Goal: Communication & Community: Answer question/provide support

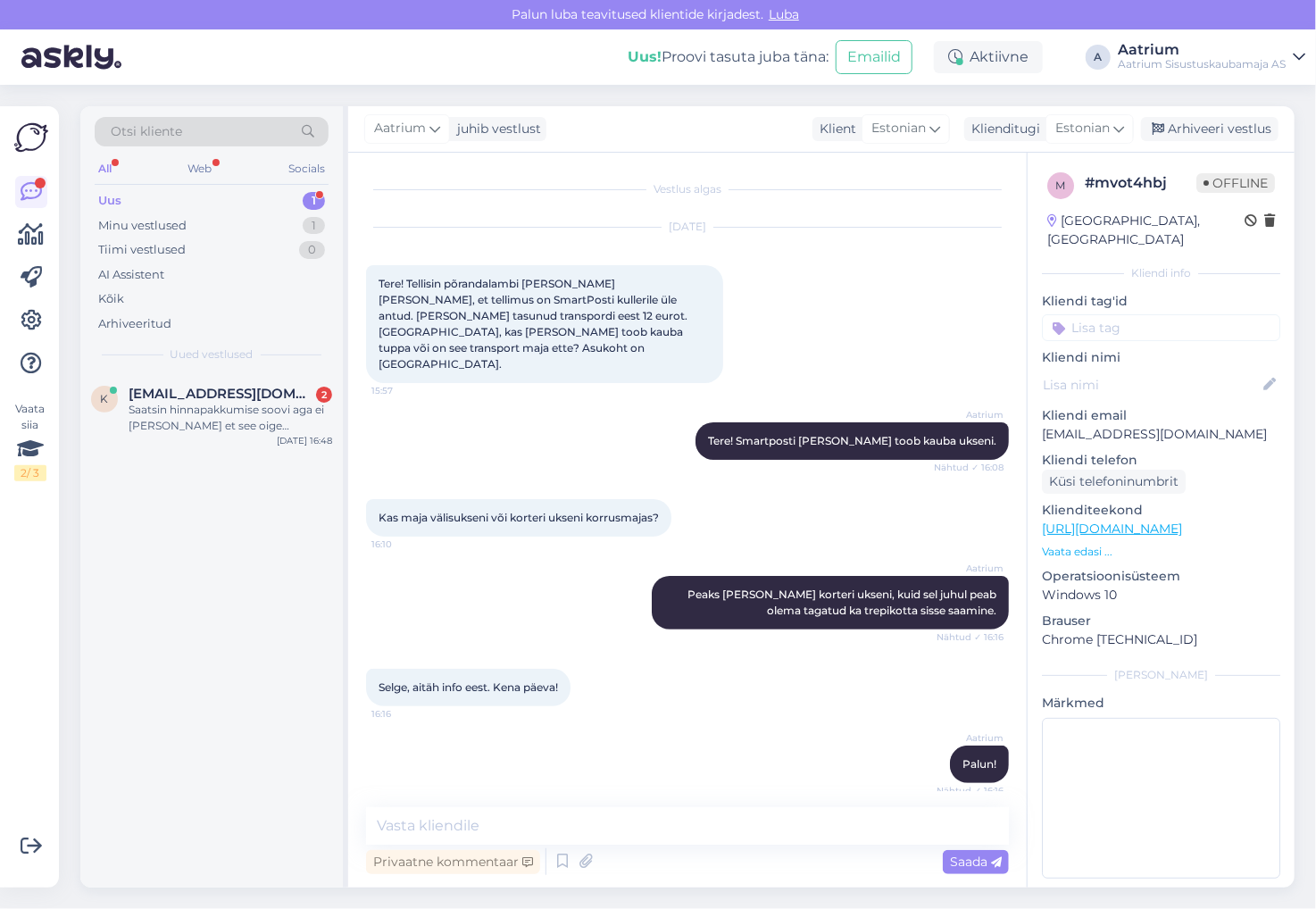
click at [275, 538] on div "k [EMAIL_ADDRESS][DOMAIN_NAME] 2 Saatsin hinnapakkumise soovi aga ei [PERSON_NA…" at bounding box center [210, 630] width 262 height 514
click at [200, 417] on div "Saatsin hinnapakkumise soovi aga ei [PERSON_NAME] et see oige aadressile läks" at bounding box center [230, 417] width 204 height 32
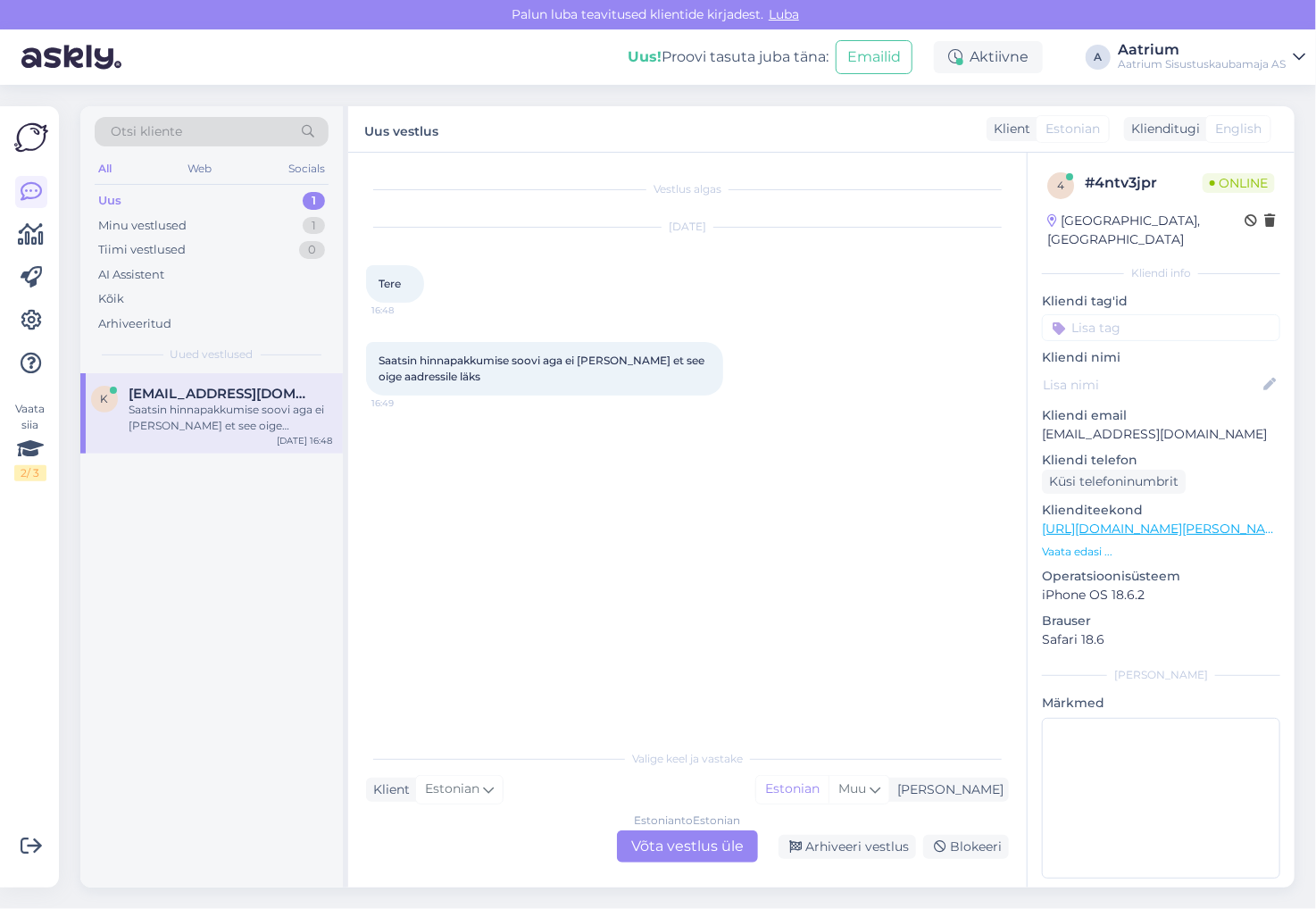
click at [465, 521] on div "Vestlus algas [DATE] Tere 16:48 Saatsin hinnapakkumise soovi aga ei [PERSON_NAM…" at bounding box center [696, 447] width 658 height 553
click at [652, 839] on div "Estonian to Estonian Võta vestlus üle" at bounding box center [687, 846] width 141 height 32
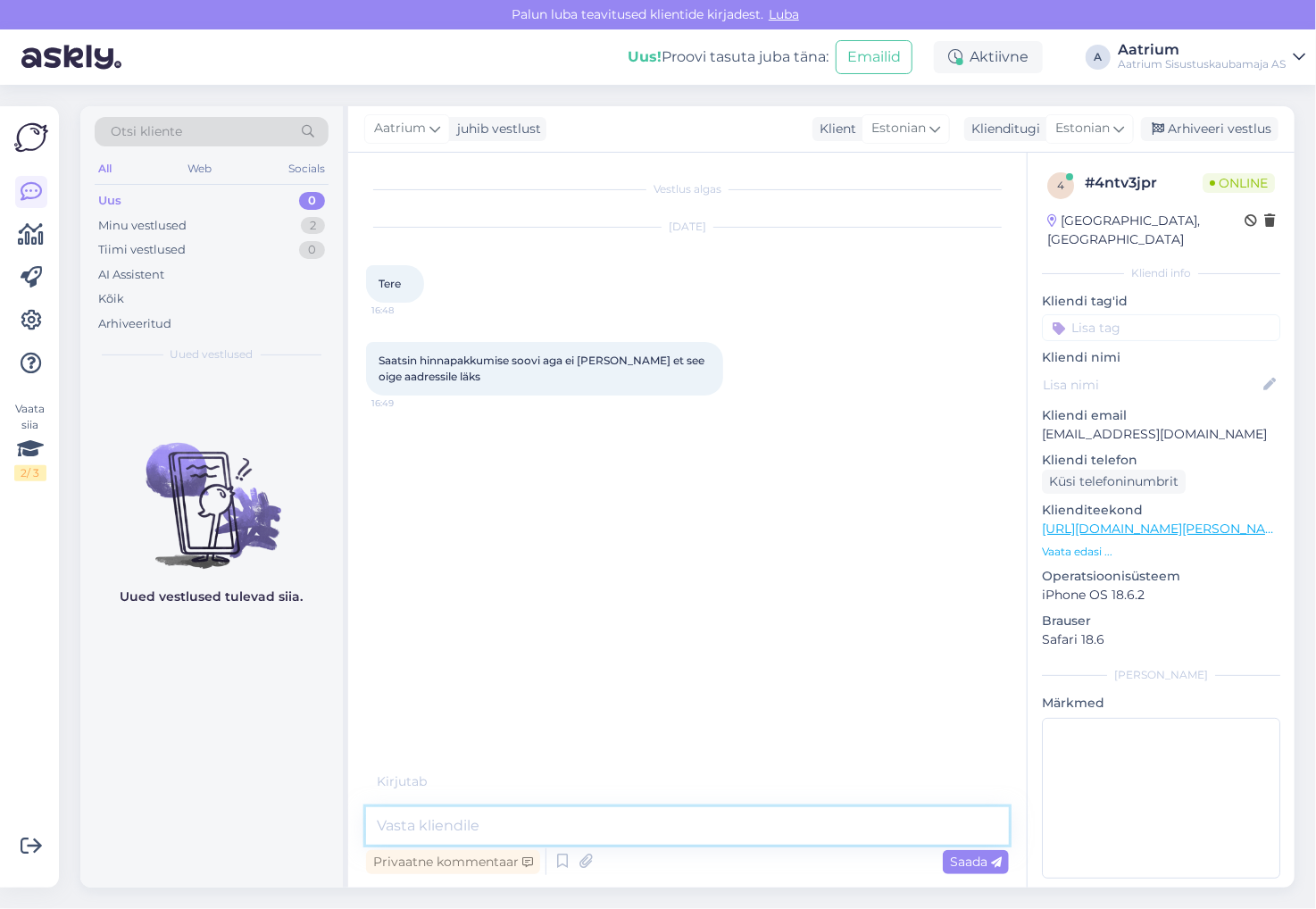
click at [525, 810] on textarea at bounding box center [688, 825] width 643 height 37
type textarea "Tere! Millisele aadressile saatsite?"
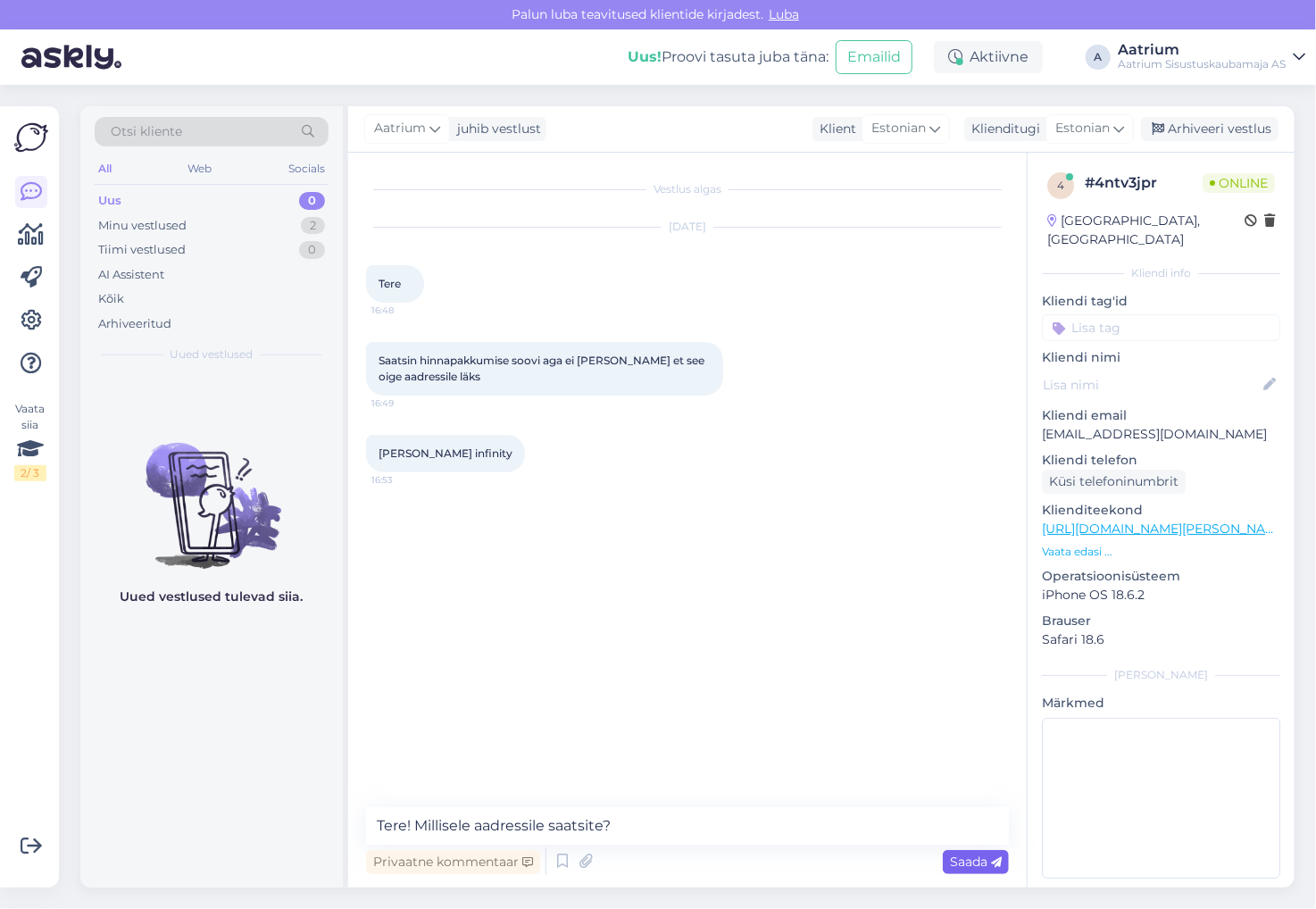
click at [963, 860] on span "Saada" at bounding box center [975, 861] width 52 height 16
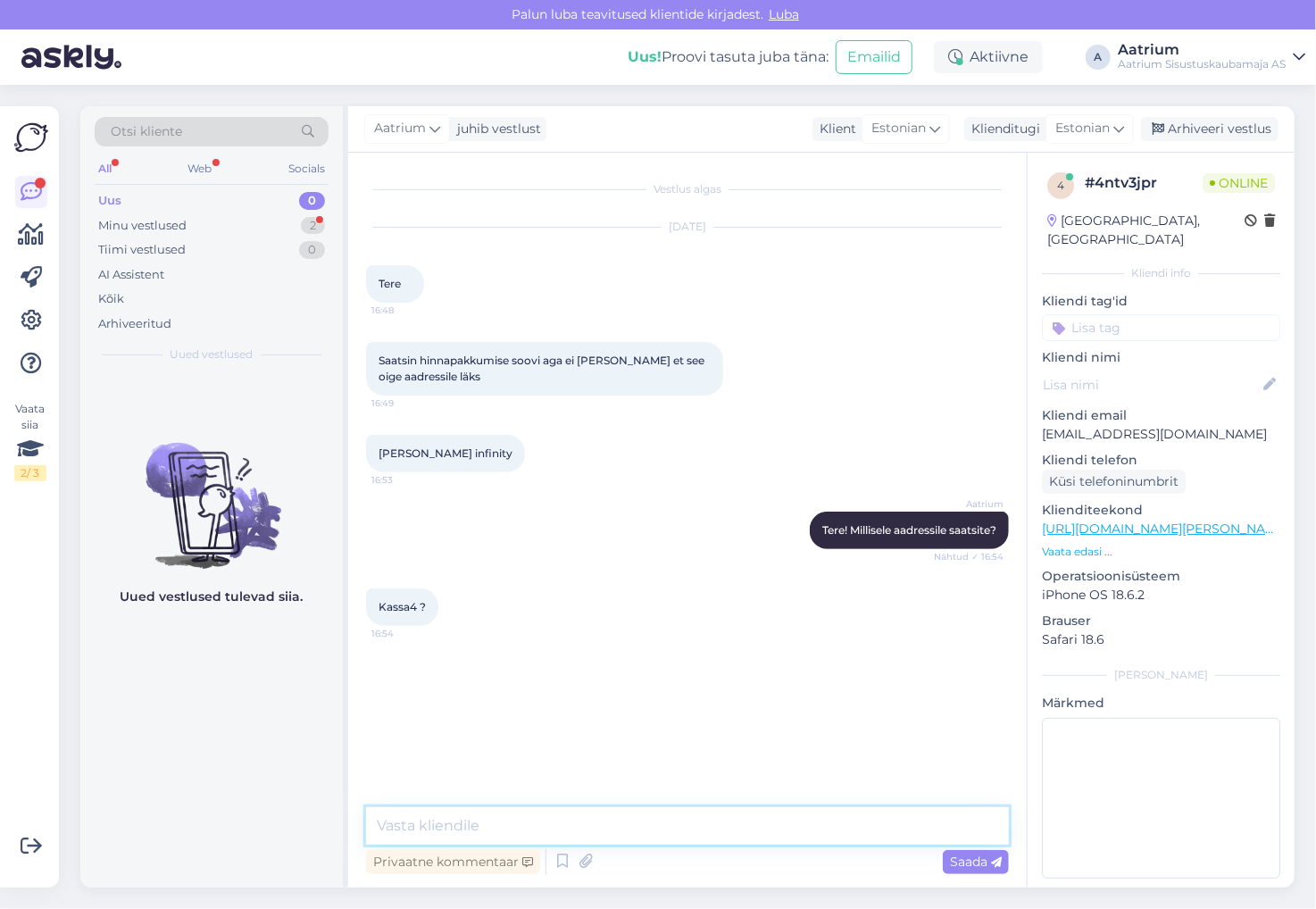
click at [454, 818] on textarea at bounding box center [688, 825] width 643 height 37
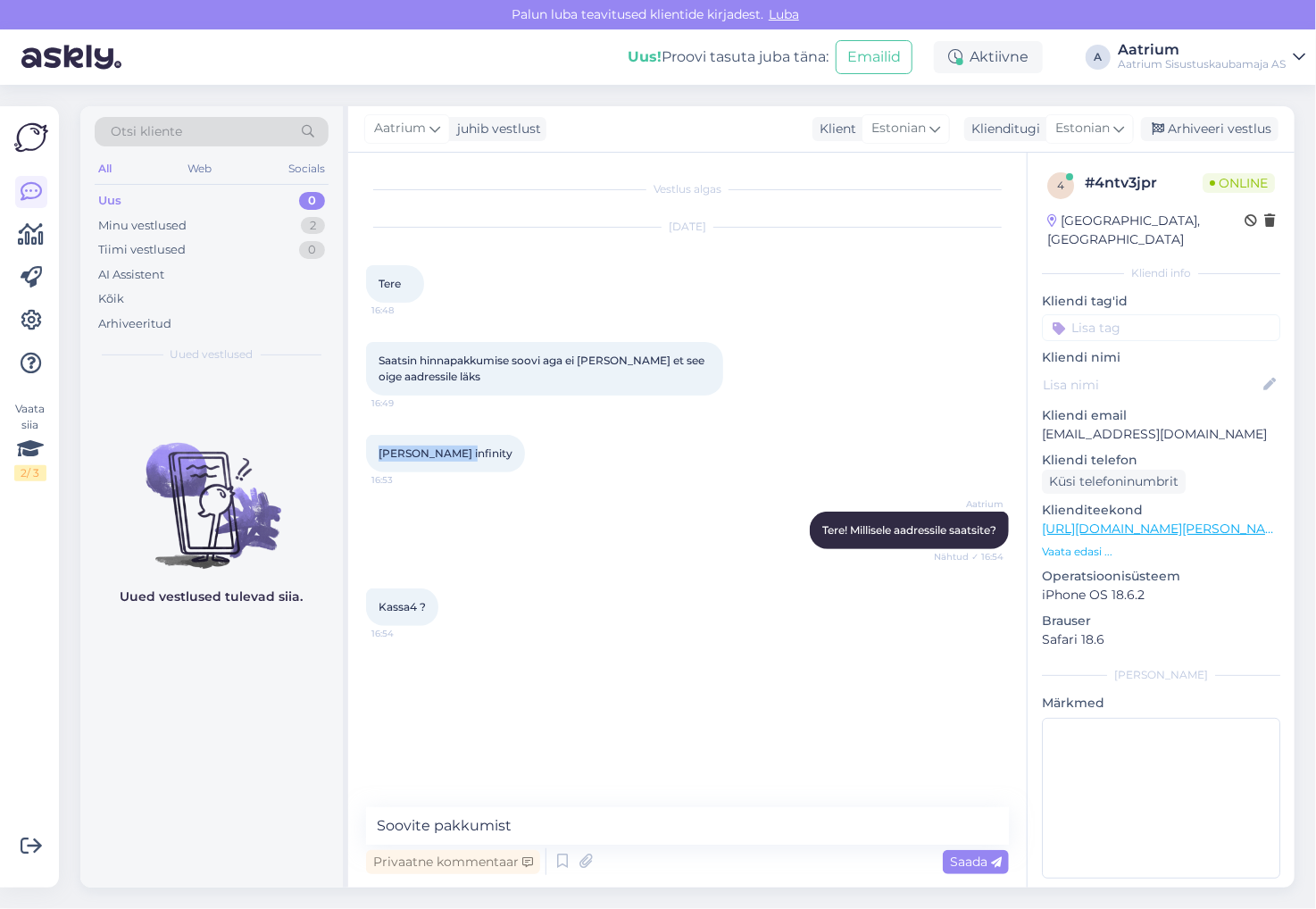
drag, startPoint x: 456, startPoint y: 454, endPoint x: 375, endPoint y: 448, distance: 81.2
click at [375, 448] on div "[PERSON_NAME] infinity 16:53" at bounding box center [445, 453] width 159 height 37
copy span "[PERSON_NAME] infinity"
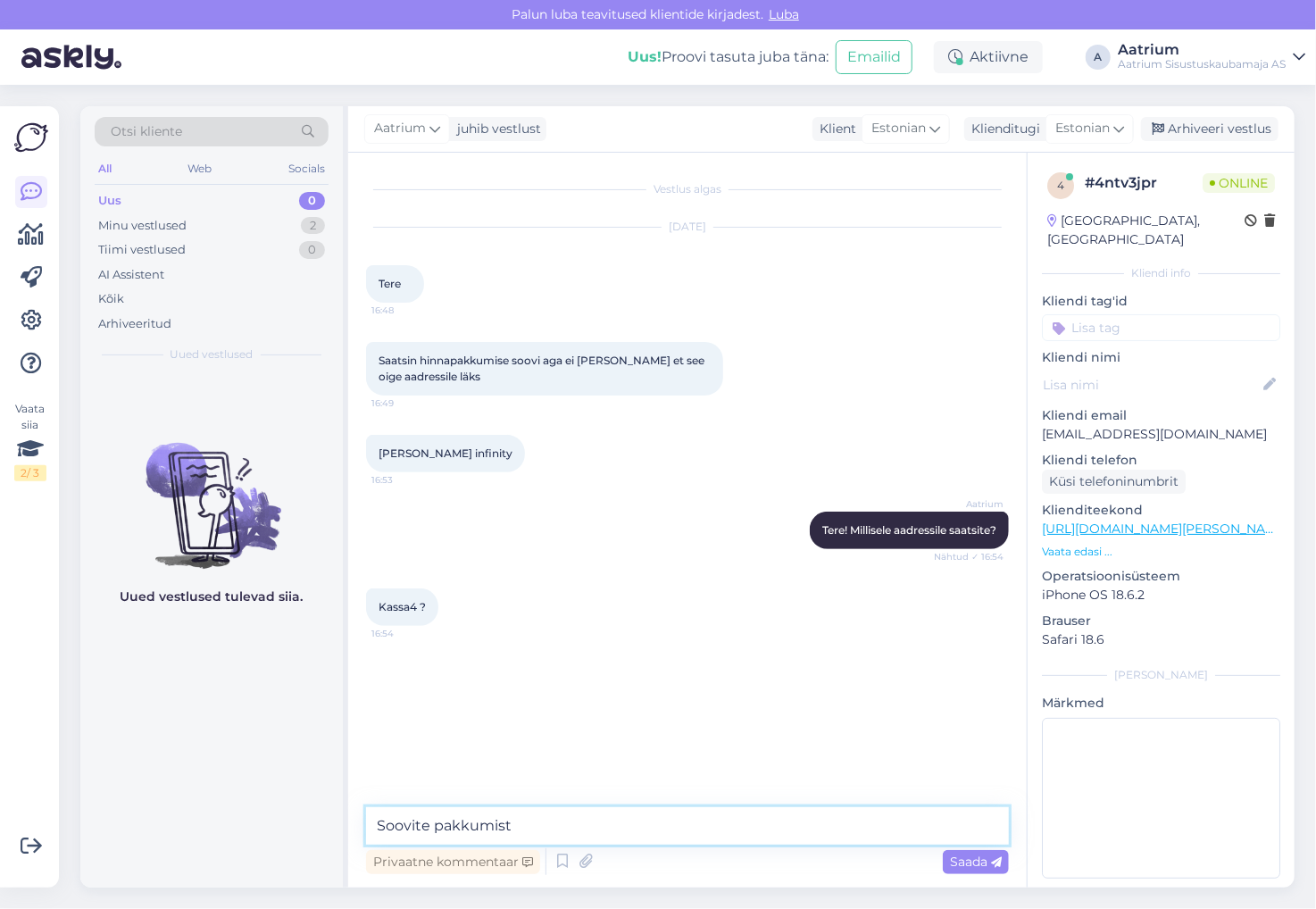
click at [583, 827] on textarea "Soovite pakkumist" at bounding box center [688, 825] width 643 height 37
type textarea "Soovite pakkumist diivanile?"
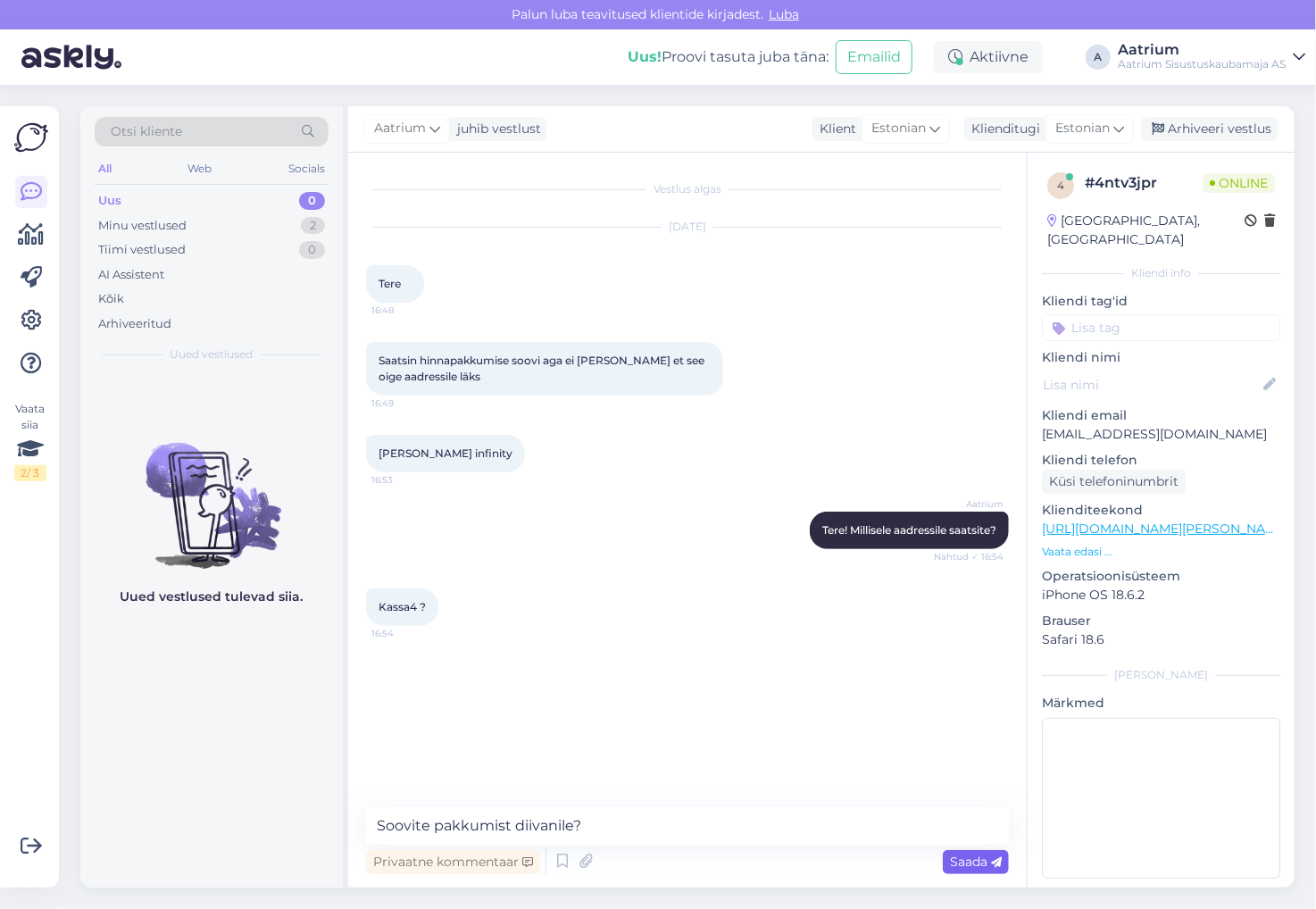
click at [969, 867] on span "Saada" at bounding box center [975, 861] width 52 height 16
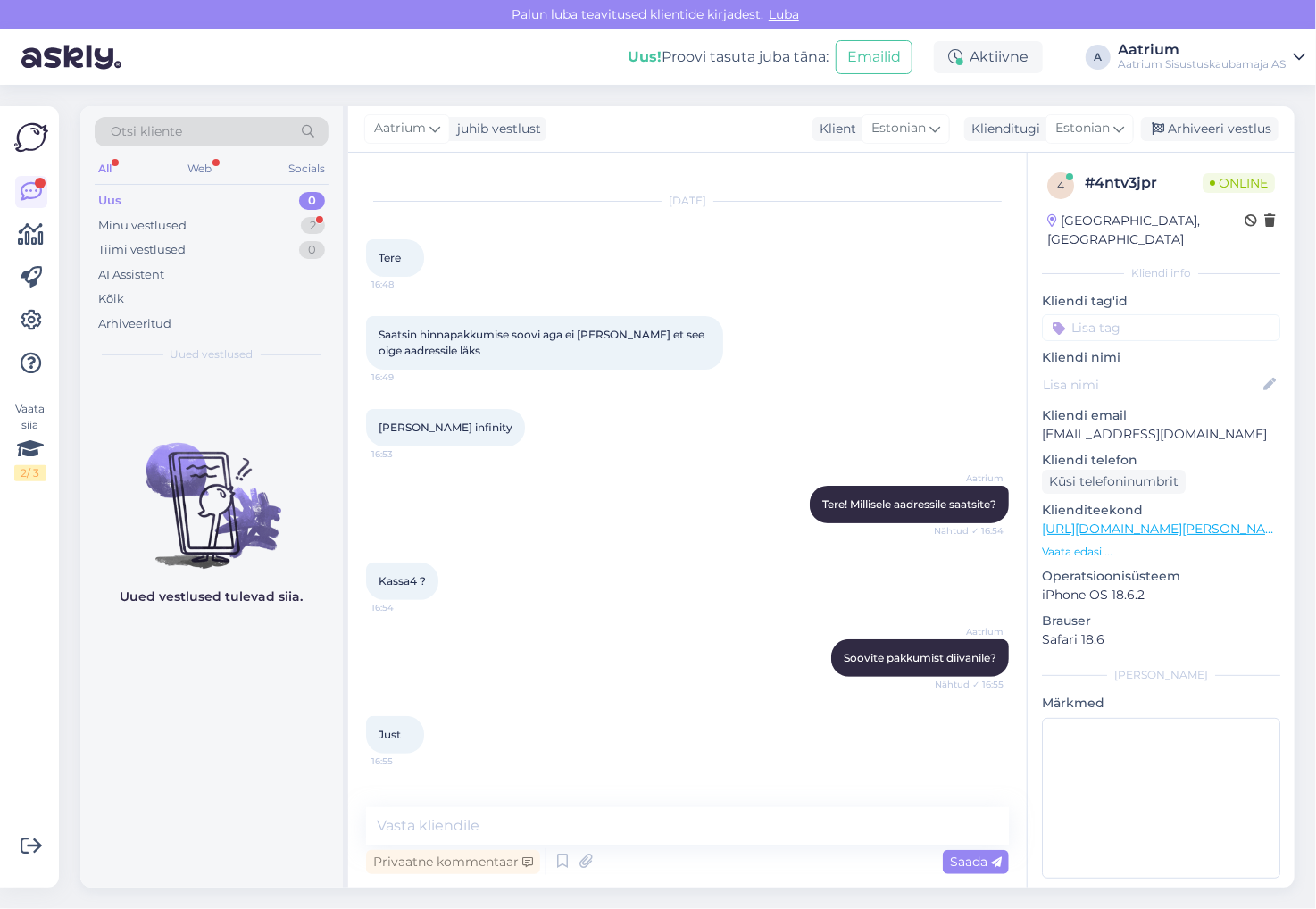
scroll to position [85, 0]
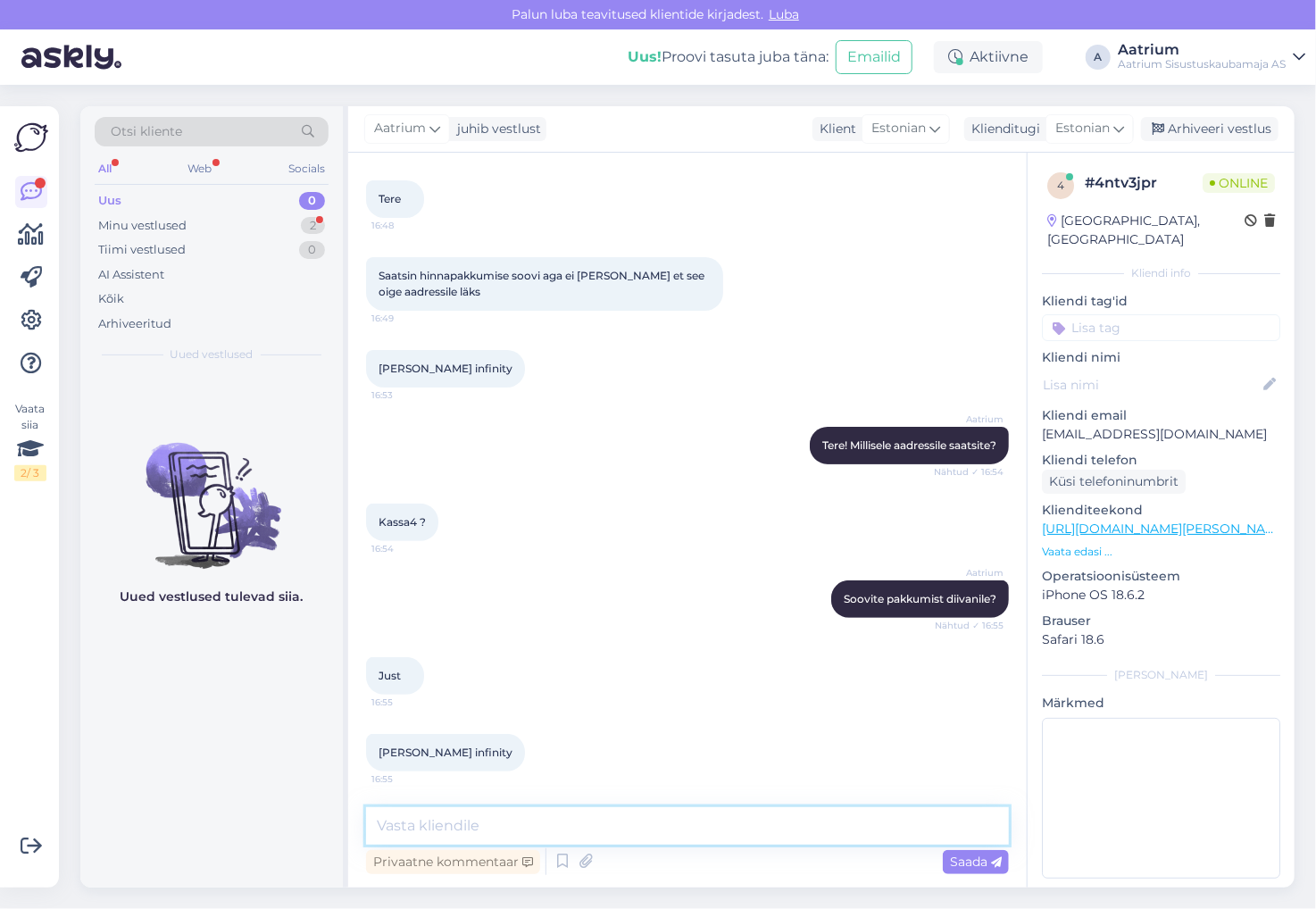
click at [839, 826] on textarea at bounding box center [688, 825] width 643 height 37
paste textarea "elu- ja söögitoa mööbel [EMAIL_ADDRESS][DOMAIN_NAME] [PHONE_NUMBER]"
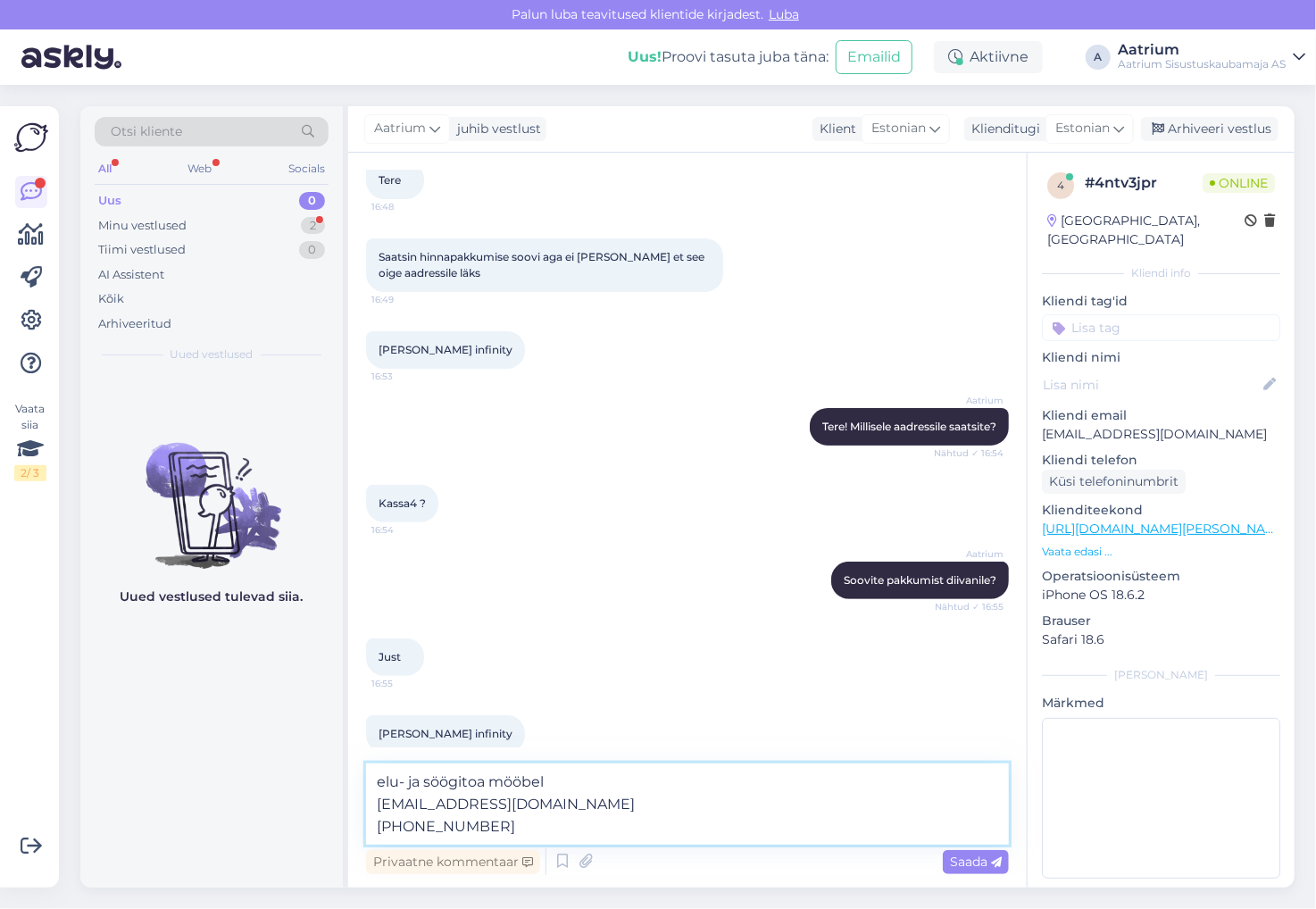
click at [375, 804] on textarea "elu- ja söögitoa mööbel [EMAIL_ADDRESS][DOMAIN_NAME] [PHONE_NUMBER]" at bounding box center [688, 804] width 643 height 81
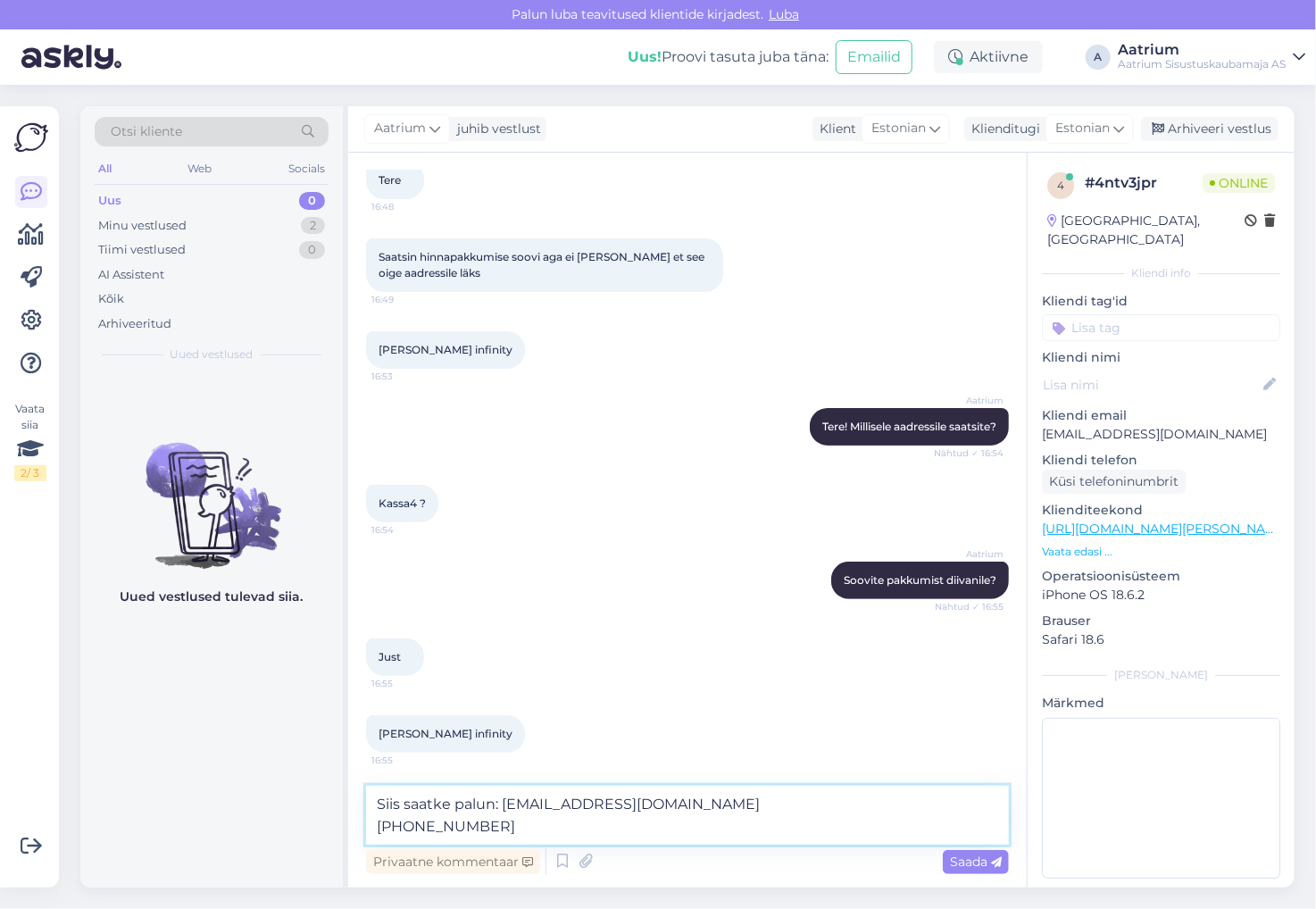
click at [379, 828] on textarea "Siis saatke palun: [EMAIL_ADDRESS][DOMAIN_NAME] [PHONE_NUMBER]" at bounding box center [688, 814] width 643 height 58
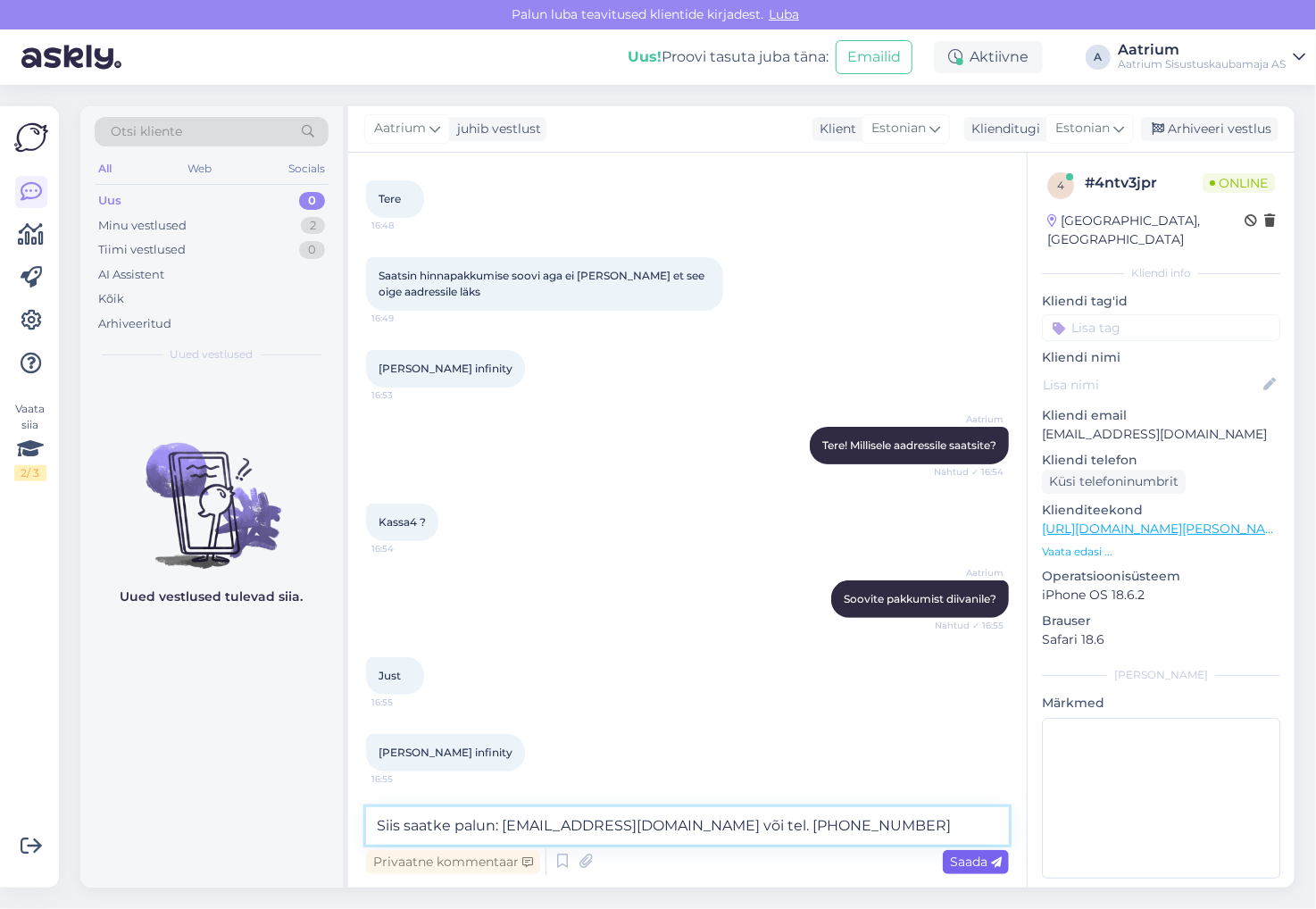
type textarea "Siis saatke palun: [EMAIL_ADDRESS][DOMAIN_NAME] või tel. [PHONE_NUMBER]"
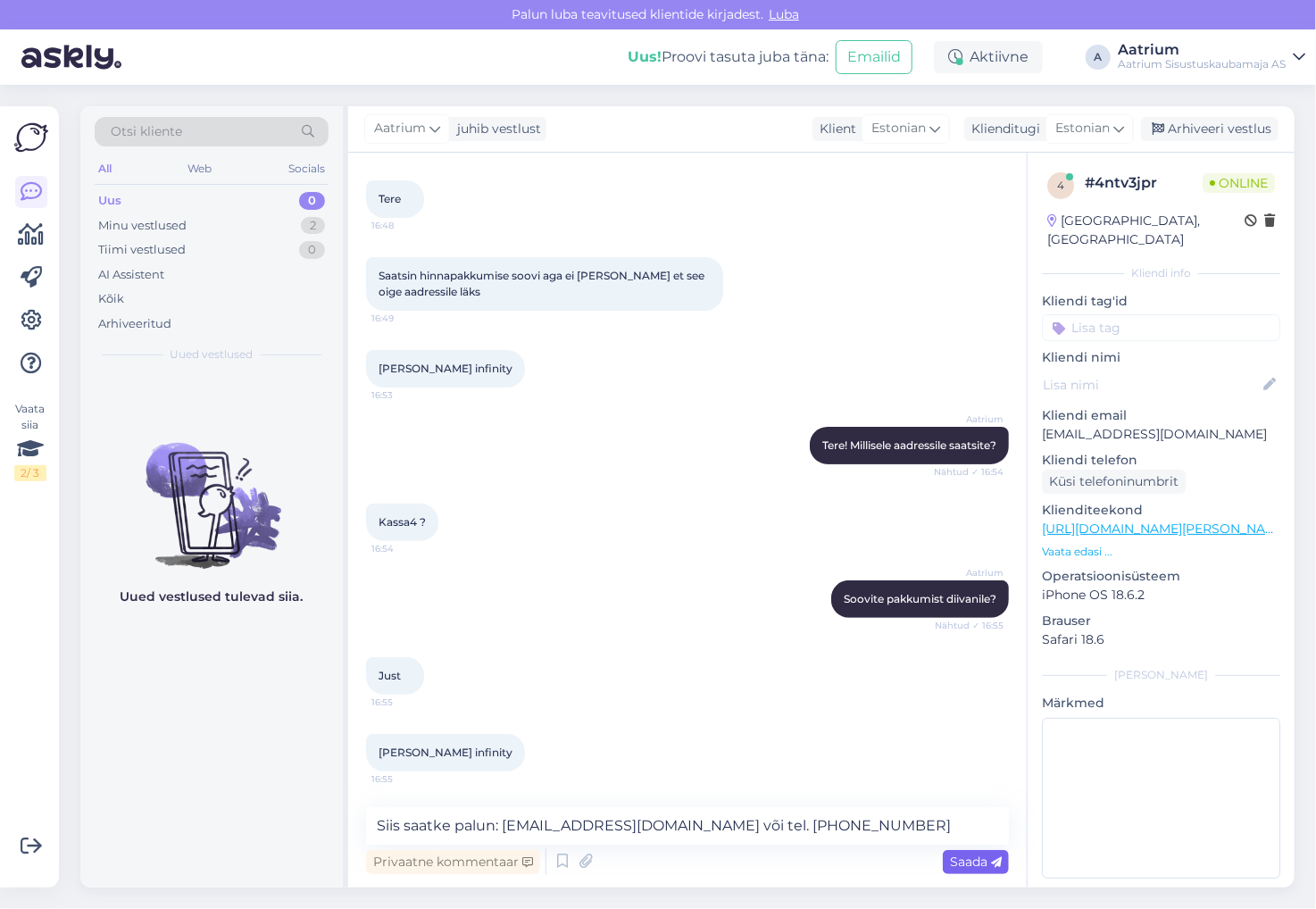
click at [959, 861] on span "Saada" at bounding box center [975, 861] width 52 height 16
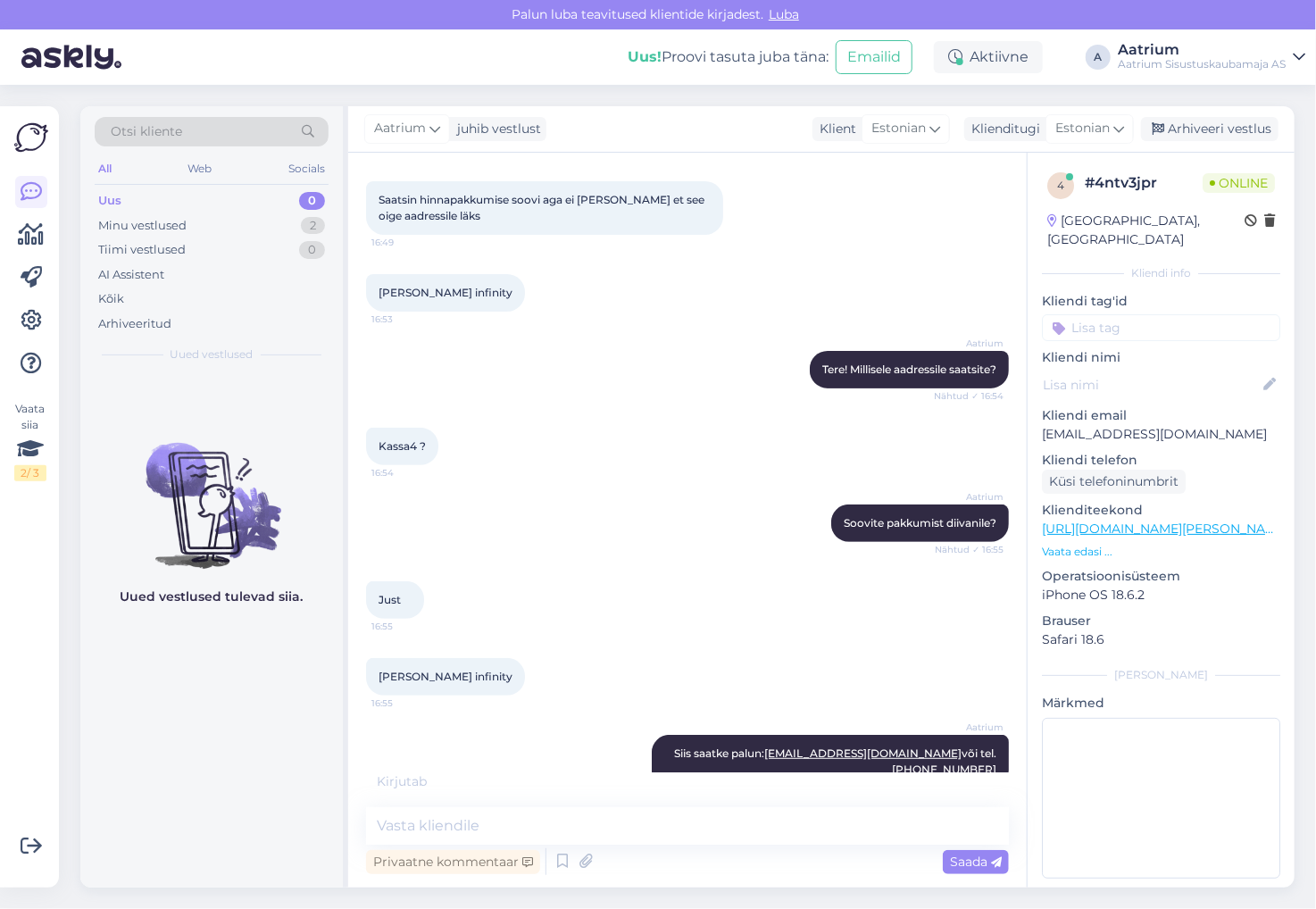
scroll to position [239, 0]
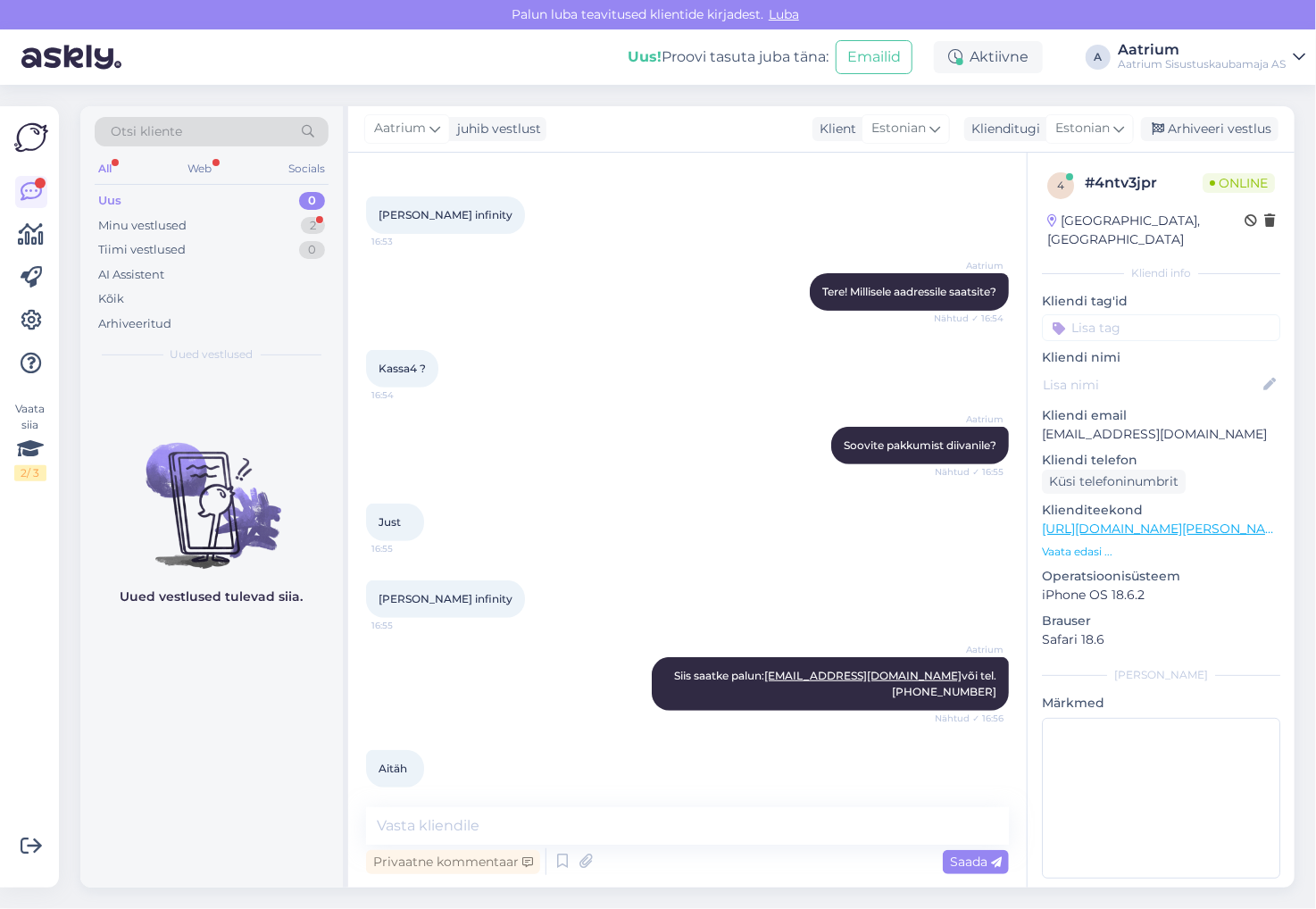
click at [271, 760] on div "Uued vestlused tulevad siia." at bounding box center [210, 630] width 262 height 514
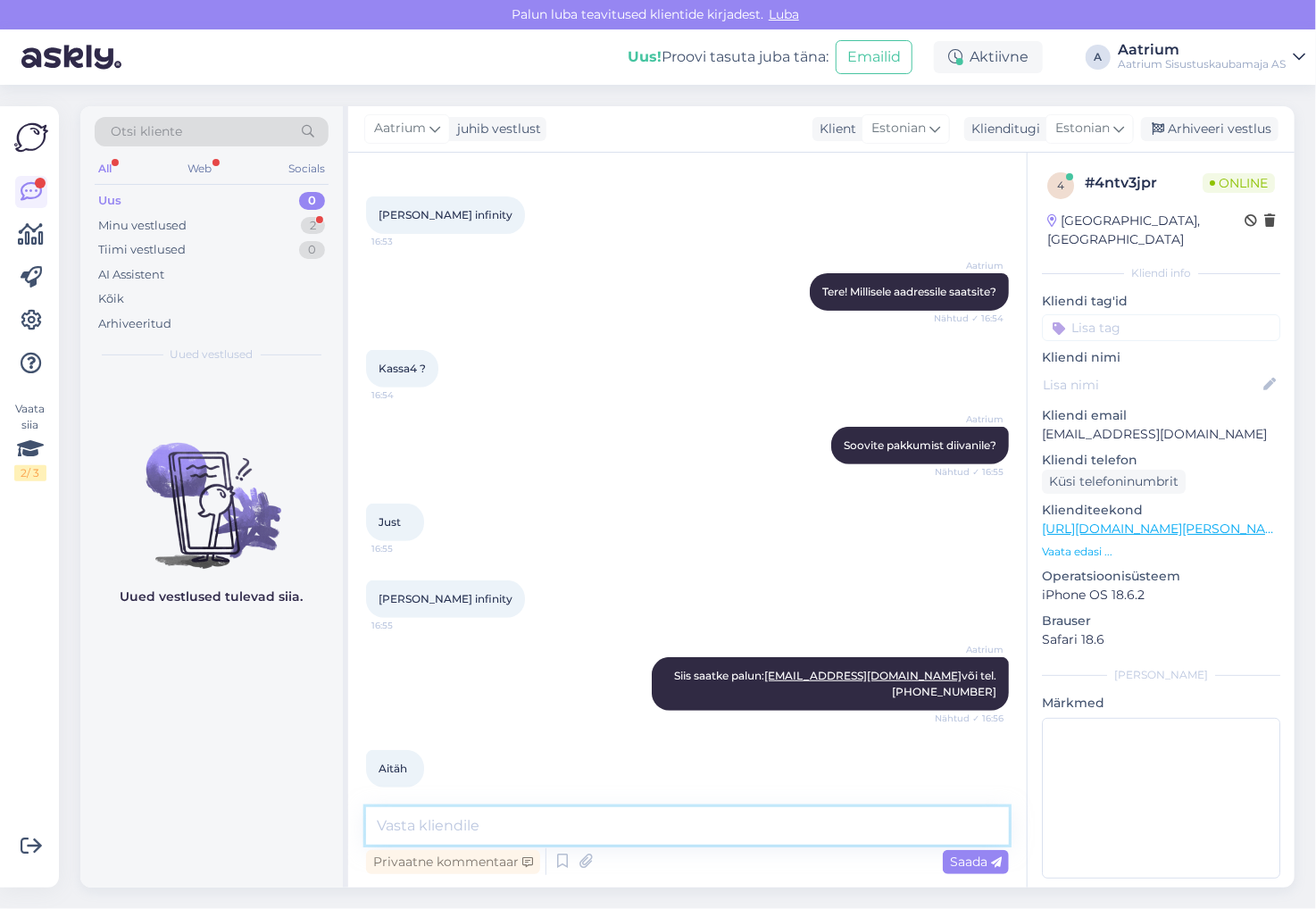
click at [692, 828] on textarea at bounding box center [688, 825] width 643 height 37
type textarea "Palun!"
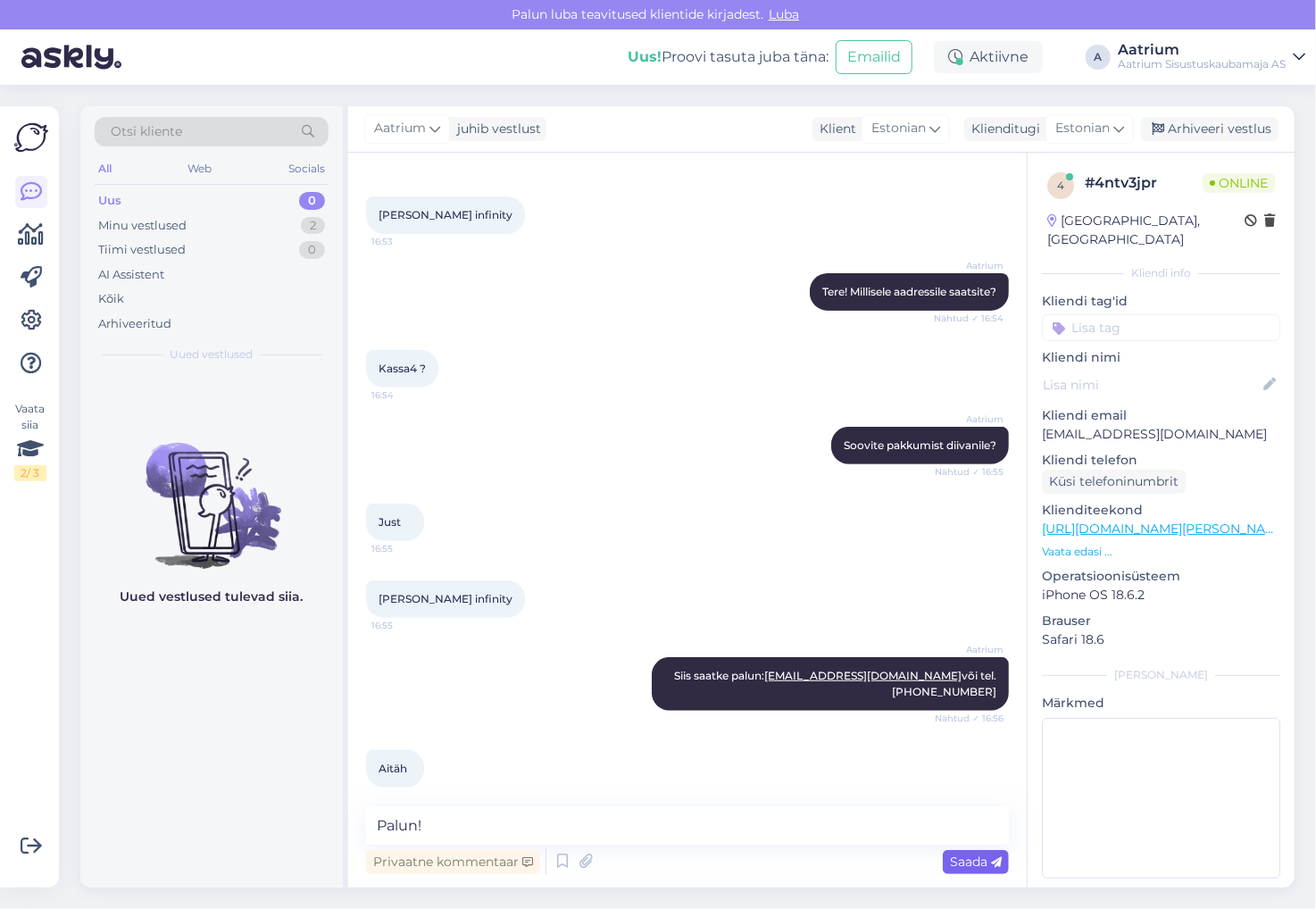
click at [957, 865] on span "Saada" at bounding box center [975, 861] width 52 height 16
